Goal: Information Seeking & Learning: Check status

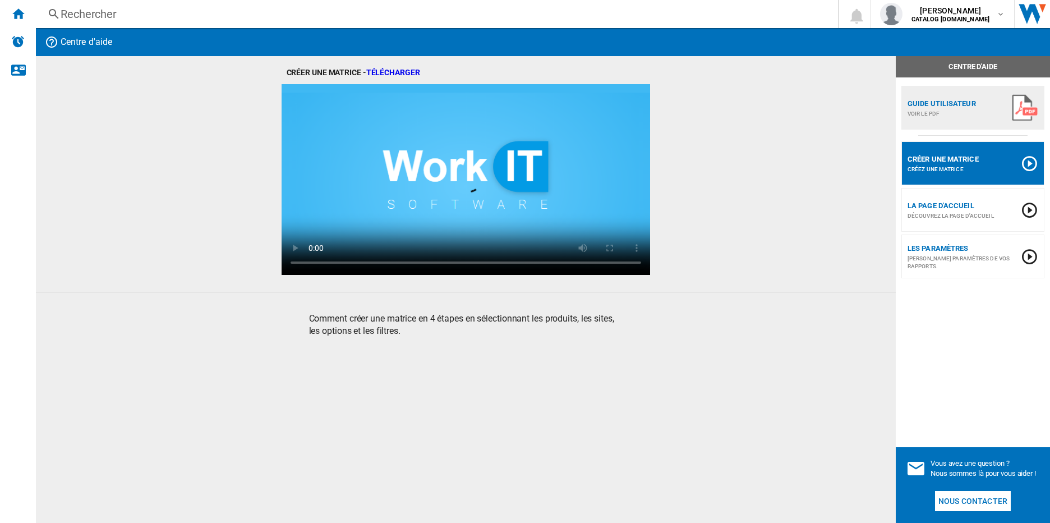
click at [171, 13] on div "Rechercher" at bounding box center [435, 14] width 748 height 16
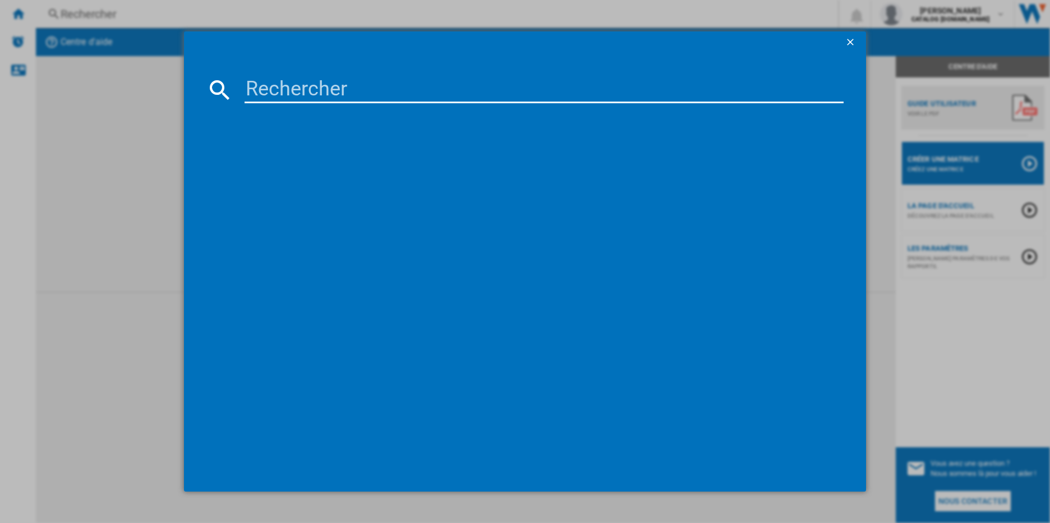
click at [272, 87] on input at bounding box center [543, 89] width 599 height 27
type input "LM841"
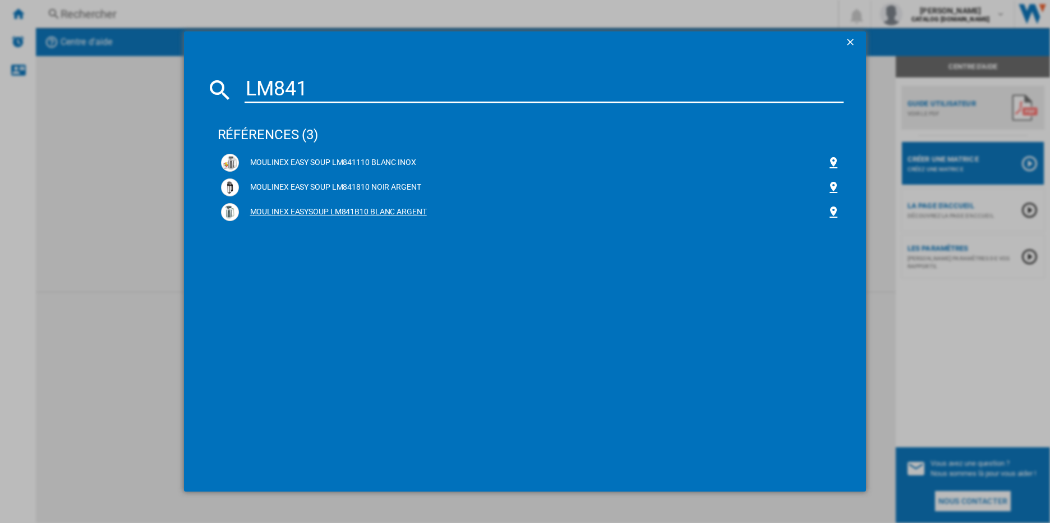
click at [368, 212] on div "MOULINEX EASYSOUP LM841B10 BLANC ARGENT" at bounding box center [533, 211] width 588 height 11
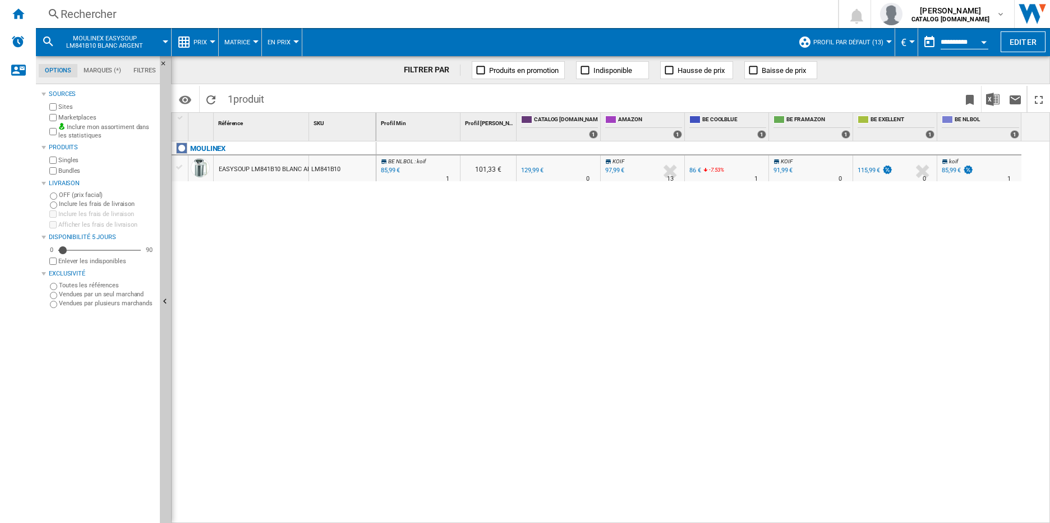
click at [247, 168] on div "EASYSOUP LM841B10 BLANC ARGENT" at bounding box center [273, 169] width 108 height 26
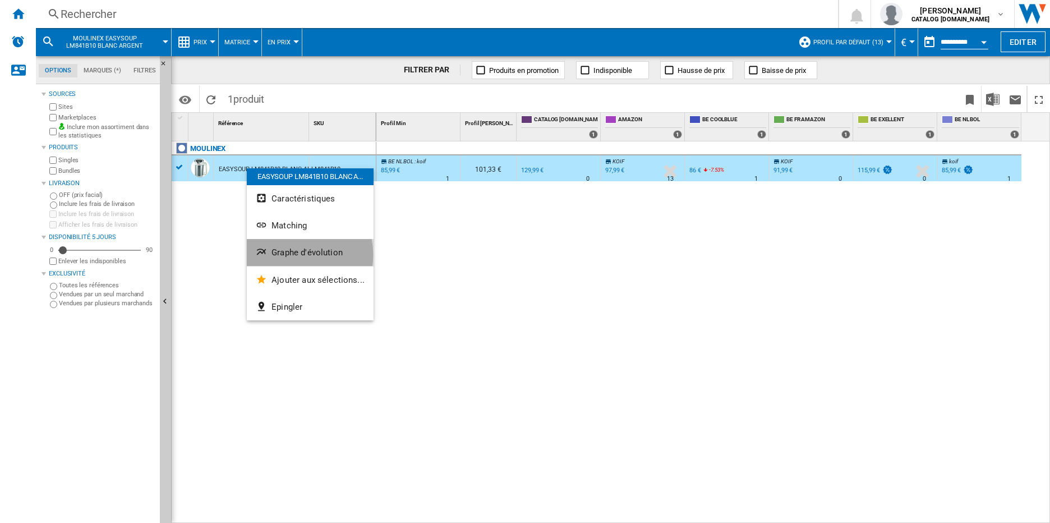
click at [290, 255] on span "Graphe d'évolution" at bounding box center [306, 252] width 71 height 10
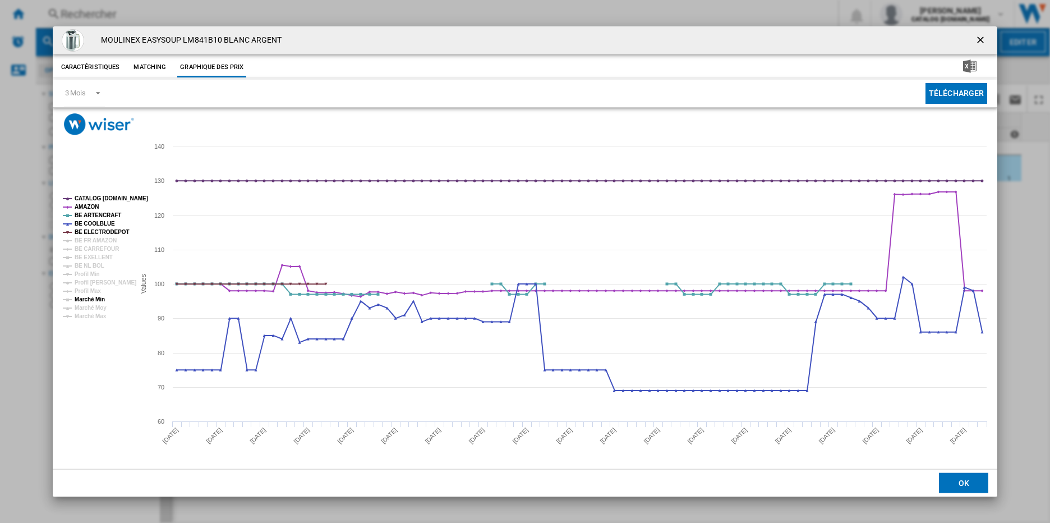
click at [87, 298] on tspan "Marché Min" at bounding box center [90, 299] width 30 height 6
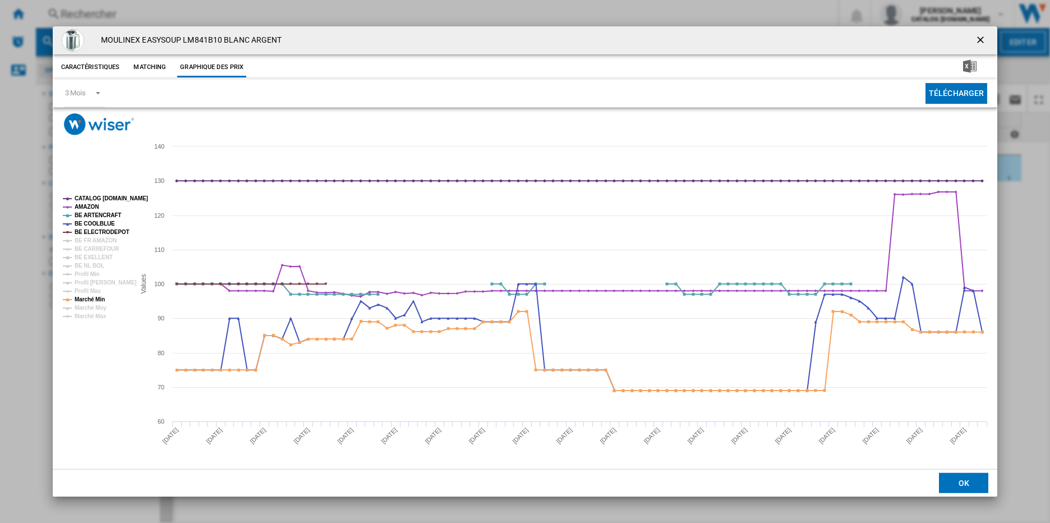
click at [979, 40] on ng-md-icon "getI18NText('BUTTONS.CLOSE_DIALOG')" at bounding box center [980, 40] width 13 height 13
